Goal: Download file/media

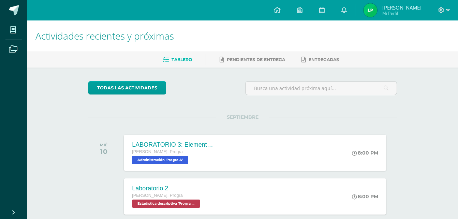
scroll to position [179, 0]
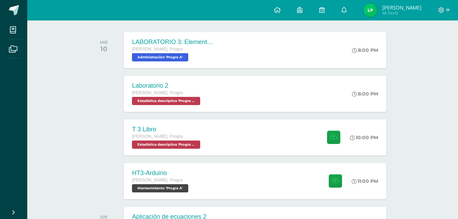
scroll to position [104, 0]
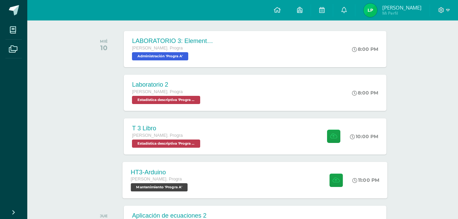
click at [318, 176] on div at bounding box center [334, 180] width 33 height 37
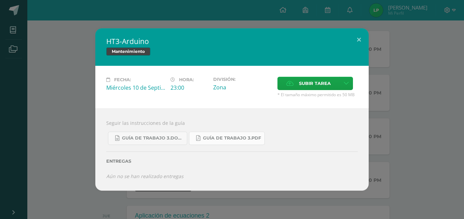
click at [220, 142] on link "Guía de trabajo 3.pdf" at bounding box center [227, 138] width 76 height 13
drag, startPoint x: 143, startPoint y: 43, endPoint x: 102, endPoint y: 45, distance: 40.4
click at [101, 46] on div "HT3-Arduino Mantenimiento" at bounding box center [231, 47] width 273 height 38
click at [109, 43] on h2 "HT3-Arduino" at bounding box center [231, 42] width 251 height 10
drag, startPoint x: 117, startPoint y: 42, endPoint x: 174, endPoint y: 39, distance: 57.4
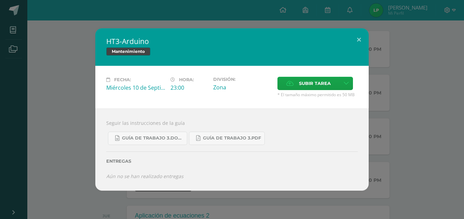
click at [126, 41] on h2 "HT3-Arduino" at bounding box center [231, 42] width 251 height 10
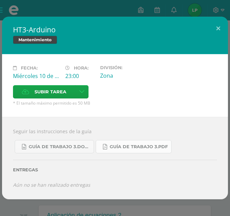
click at [131, 147] on span "Guía de trabajo 3.pdf" at bounding box center [139, 146] width 58 height 5
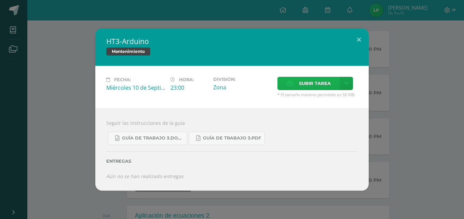
click at [313, 81] on span "Subir tarea" at bounding box center [315, 83] width 32 height 13
click at [0, 0] on input "Subir tarea" at bounding box center [0, 0] width 0 height 0
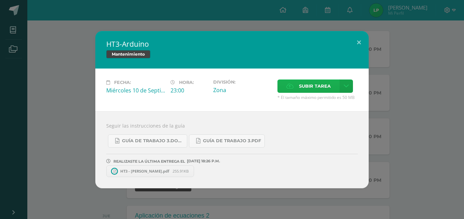
click at [304, 88] on span "Subir tarea" at bounding box center [315, 86] width 32 height 13
click at [0, 0] on input "Subir tarea" at bounding box center [0, 0] width 0 height 0
click at [453, 82] on div "HT3-Arduino Mantenimiento Fecha: Miércoles 10 de Septiembre Hora: 23:00 Divisió…" at bounding box center [232, 109] width 458 height 157
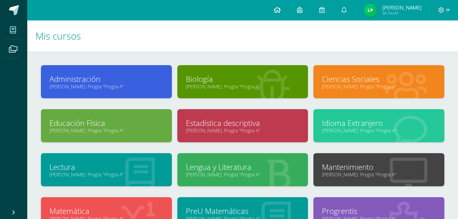
click at [278, 12] on icon at bounding box center [277, 10] width 7 height 6
